Goal: Information Seeking & Learning: Learn about a topic

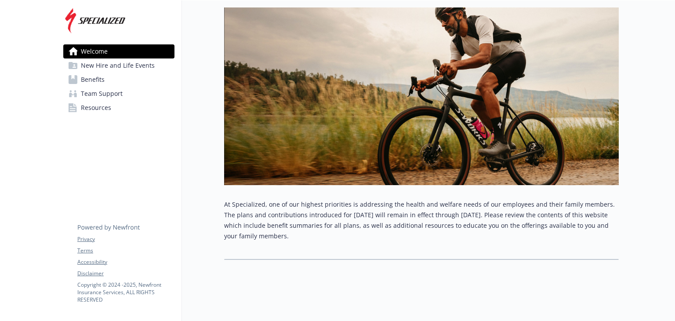
scroll to position [95, 0]
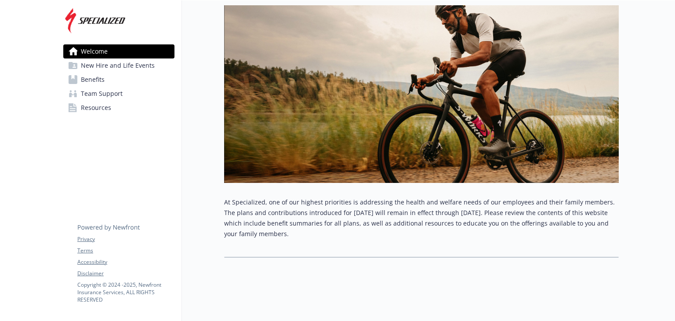
click at [122, 69] on span "New Hire and Life Events" at bounding box center [118, 65] width 74 height 14
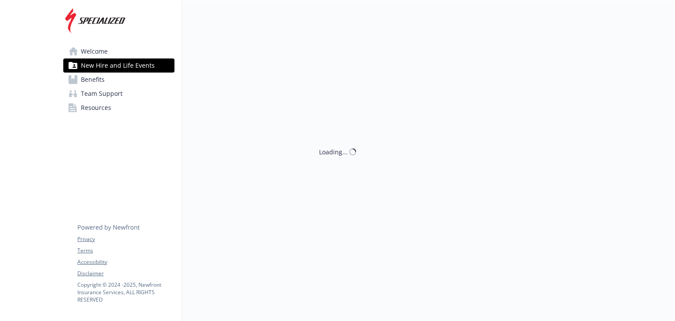
scroll to position [7, 0]
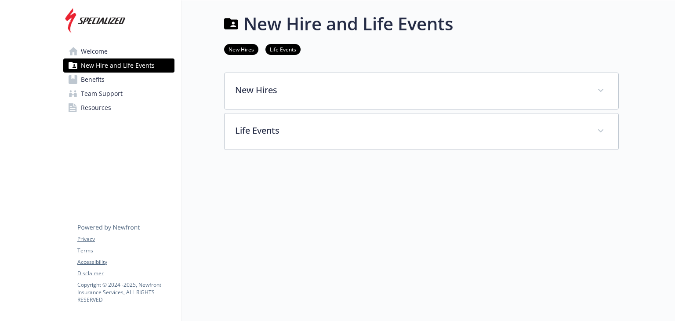
click at [101, 76] on span "Benefits" at bounding box center [93, 80] width 24 height 14
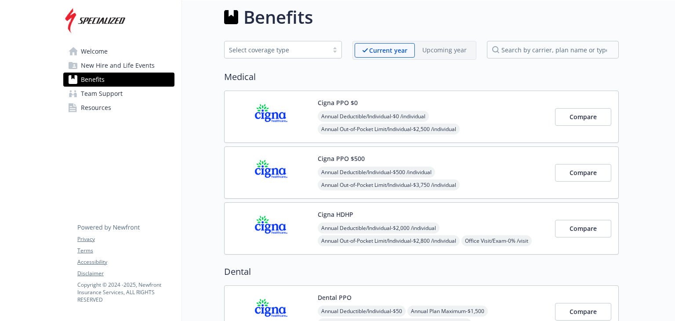
click at [106, 66] on span "New Hire and Life Events" at bounding box center [118, 65] width 74 height 14
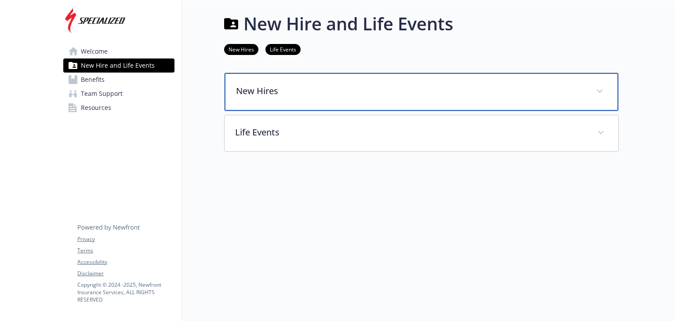
click at [283, 84] on p "New Hires" at bounding box center [411, 90] width 350 height 13
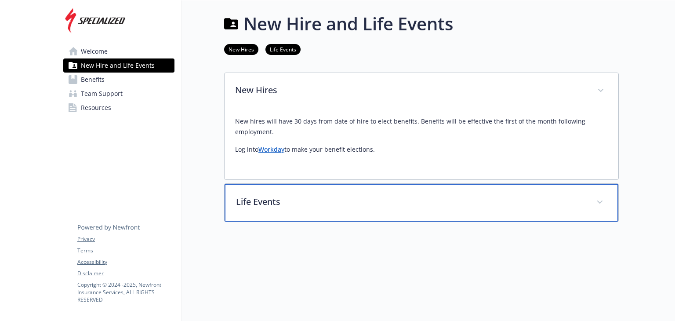
click at [300, 199] on p "Life Events" at bounding box center [411, 201] width 350 height 13
